Goal: Task Accomplishment & Management: Manage account settings

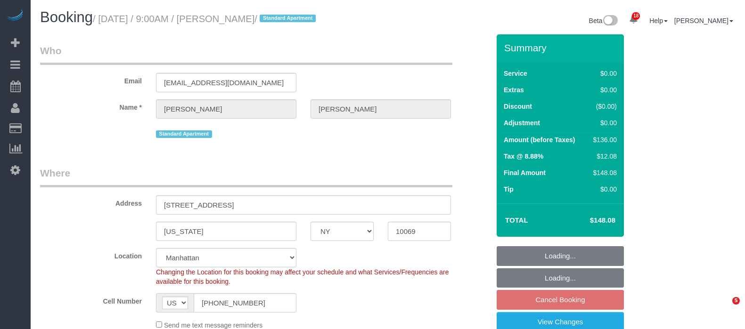
select select "NY"
select select "1"
select select "spot2"
select select "number:89"
select select "number:90"
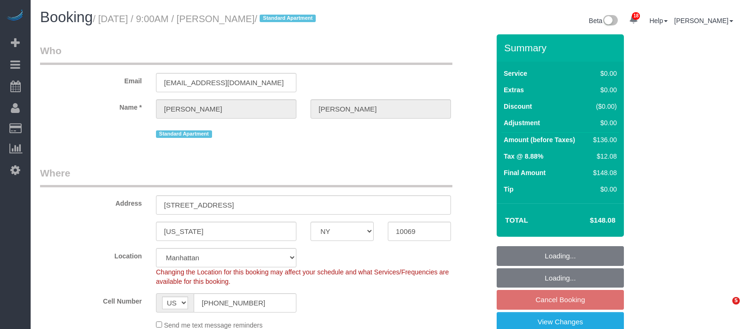
select select "number:15"
select select "number:5"
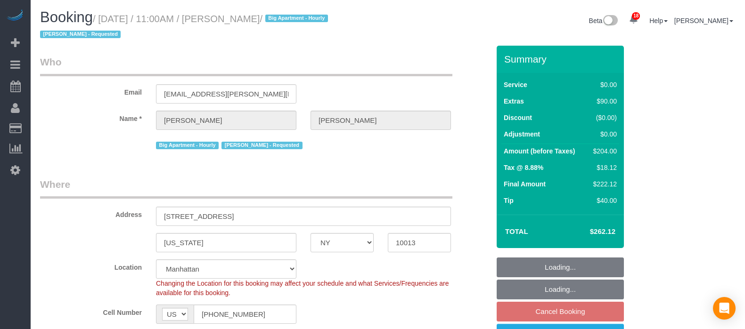
select select "NY"
select select "spot4"
select select "number:89"
select select "number:90"
select select "number:15"
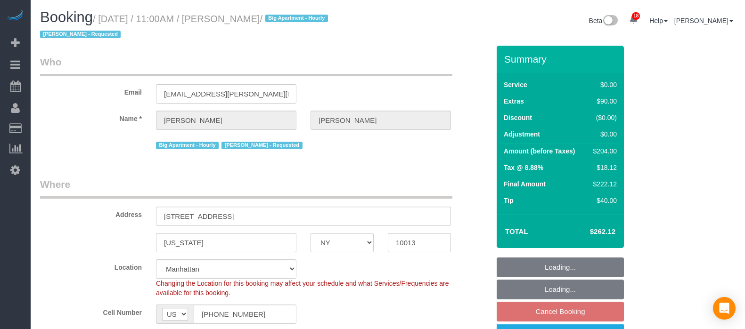
select select "number:5"
